Goal: Navigation & Orientation: Find specific page/section

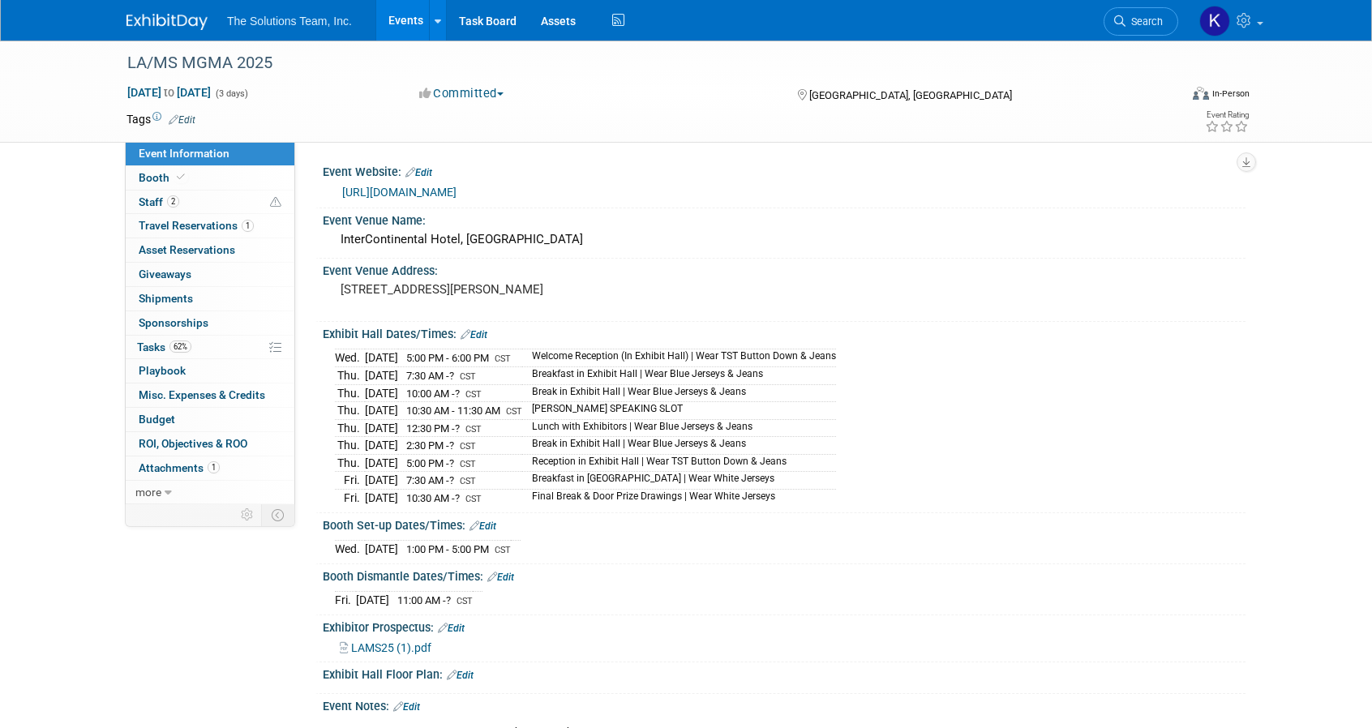
click at [405, 19] on link "Events" at bounding box center [405, 20] width 59 height 41
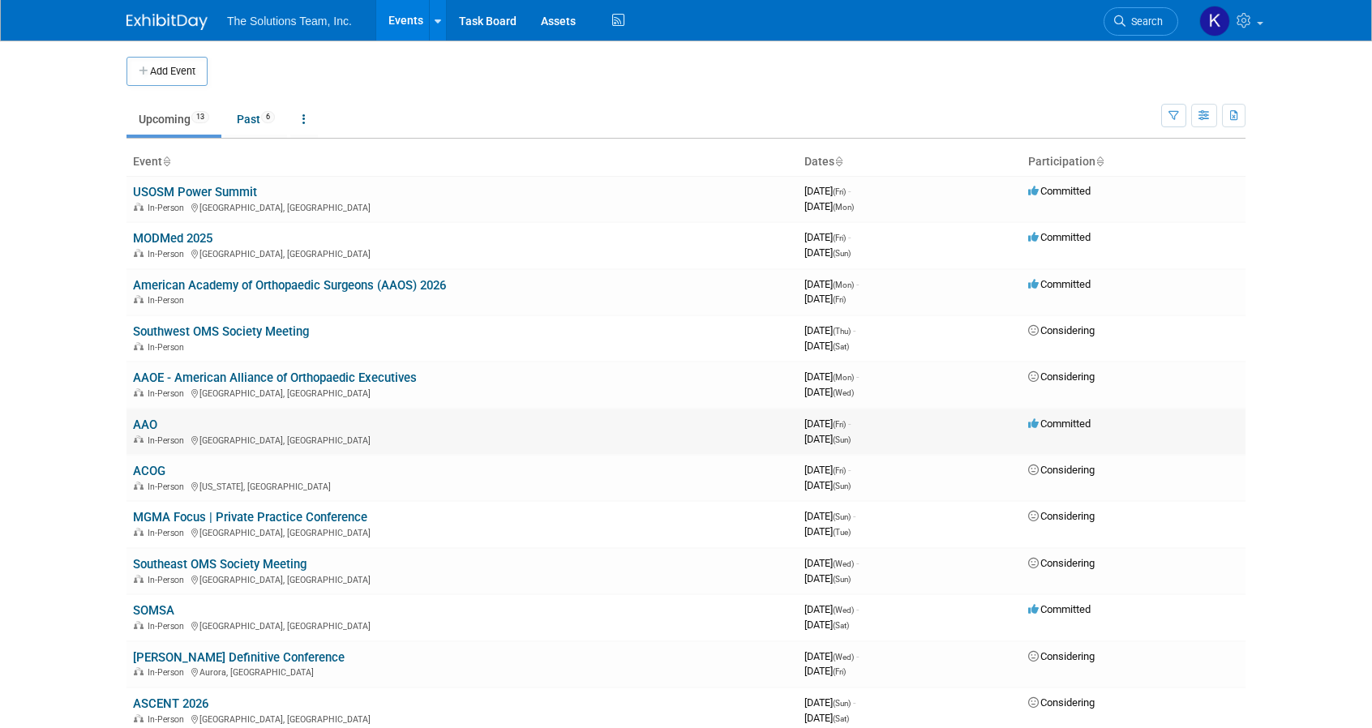
click at [146, 424] on link "AAO" at bounding box center [145, 425] width 24 height 15
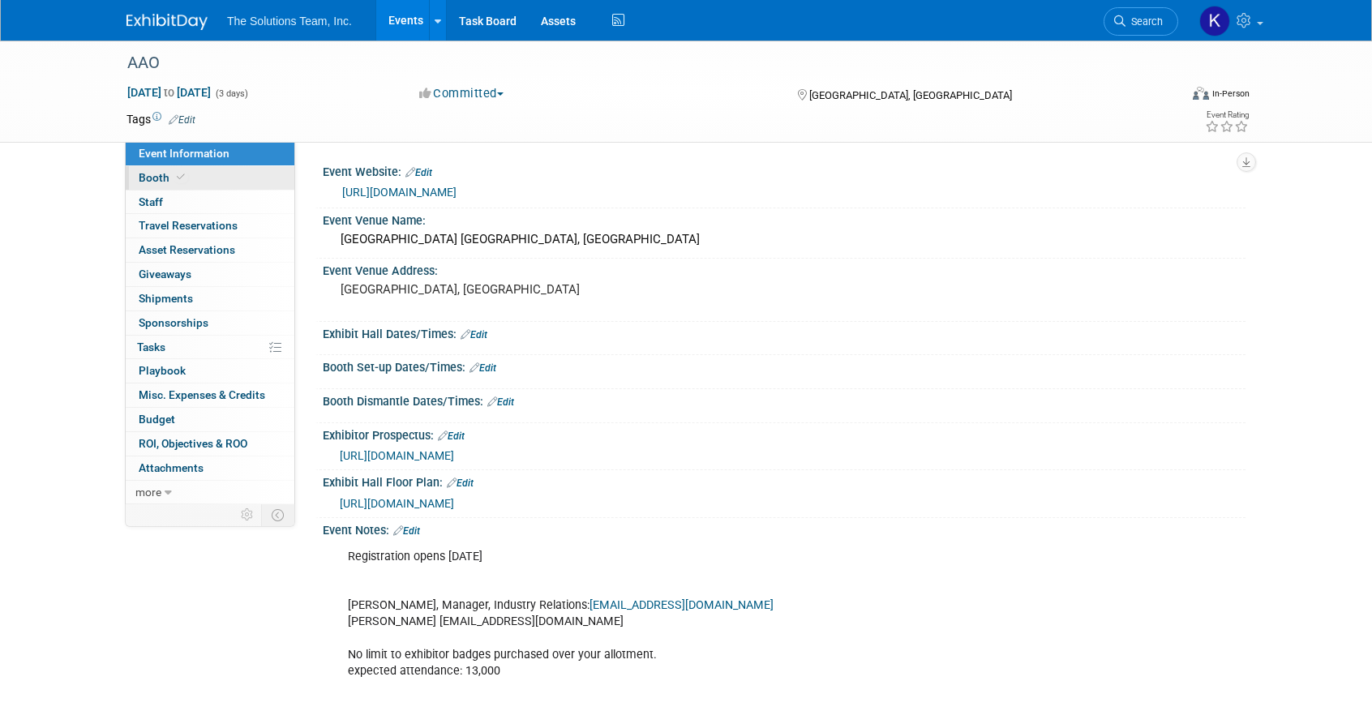
click at [235, 179] on link "Booth" at bounding box center [210, 178] width 169 height 24
